Goal: Ask a question

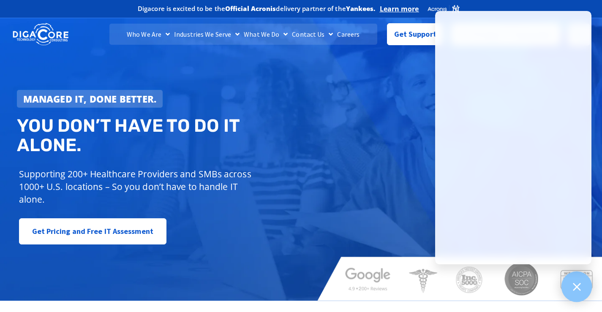
click at [575, 290] on icon at bounding box center [576, 286] width 11 height 11
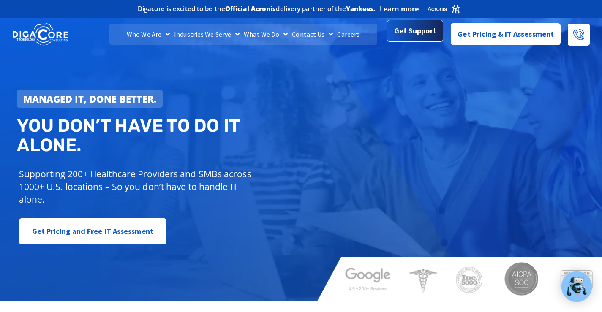
click at [411, 31] on span "Get Support" at bounding box center [415, 30] width 42 height 17
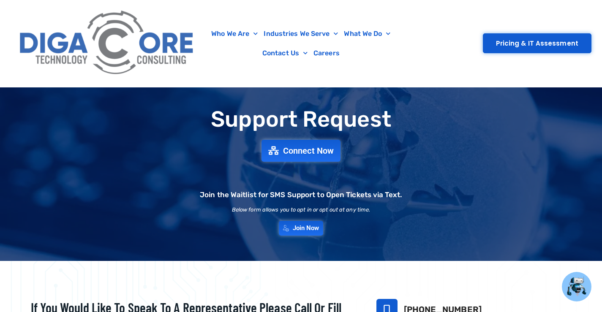
scroll to position [42, 0]
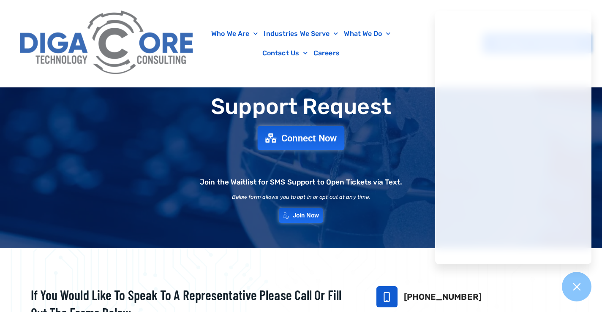
click at [314, 140] on span "Connect Now" at bounding box center [309, 138] width 56 height 9
